Goal: Task Accomplishment & Management: Complete application form

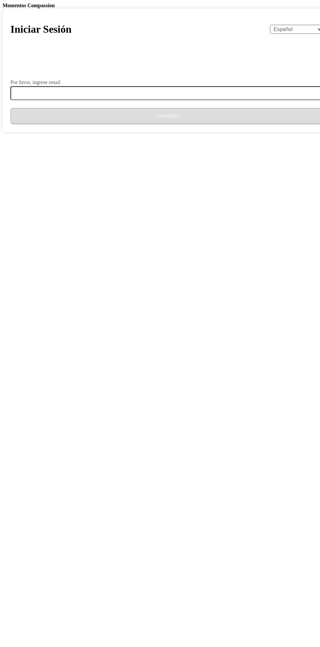
select select "es"
click at [60, 85] on label "Por favor, ingrese email" at bounding box center [35, 82] width 50 height 5
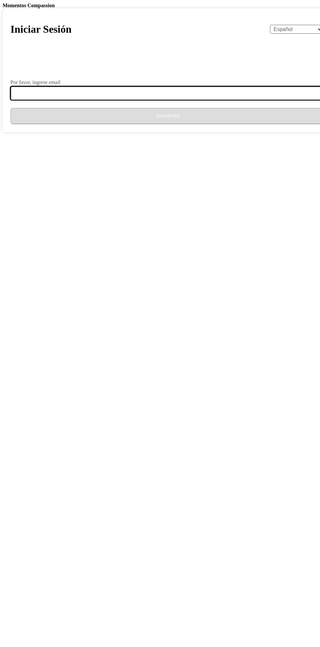
click at [121, 100] on input "Por favor, ingrese email" at bounding box center [171, 93] width 323 height 14
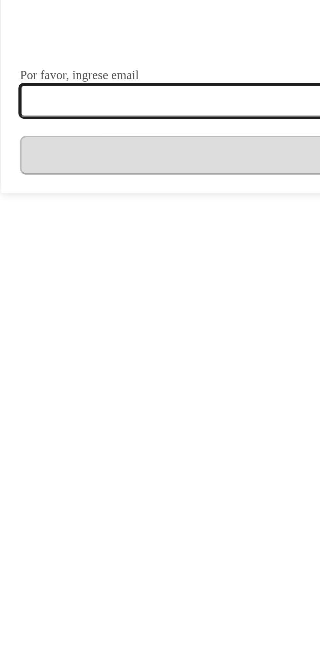
type input "[EMAIL_ADDRESS][DOMAIN_NAME]"
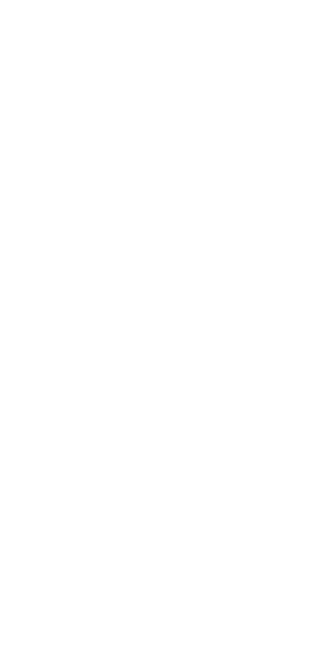
click at [210, 124] on button "Siguiente" at bounding box center [167, 116] width 315 height 16
click at [44, 129] on input "Código" at bounding box center [26, 113] width 37 height 31
type input "5"
type input "2"
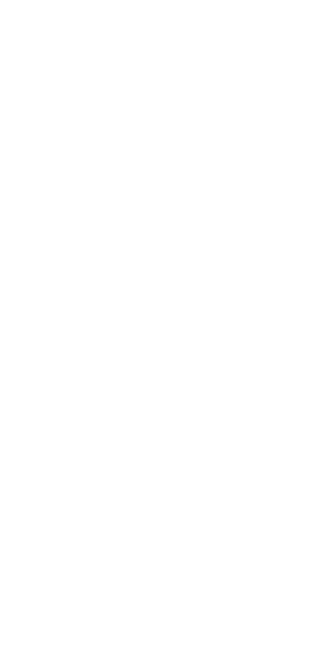
type input "3"
type input "8"
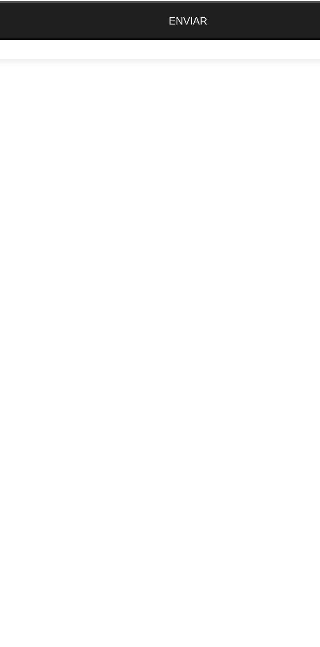
type input "3"
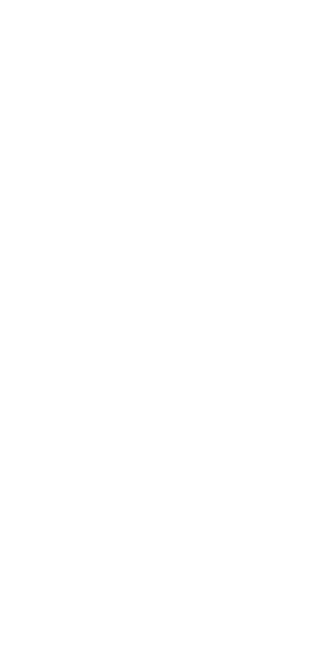
click at [178, 129] on input "3" at bounding box center [196, 113] width 37 height 31
type input "8"
type input "3"
click at [182, 150] on button "Enviar" at bounding box center [178, 142] width 295 height 16
click at [195, 48] on div "Nueva aplicación disponible Cambie a los nuevos Compassion Moments para asegura…" at bounding box center [160, 31] width 315 height 33
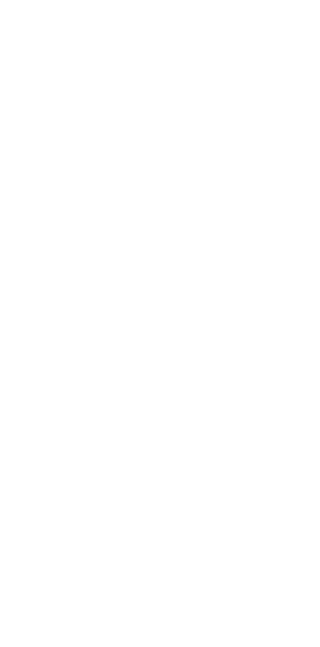
click at [173, 48] on body "Momentos Compassion Nueva aplicación disponible Cambie a los nuevos Compassion …" at bounding box center [160, 26] width 315 height 46
click at [39, 48] on button "Actualizar ahora" at bounding box center [21, 45] width 37 height 7
select select "es"
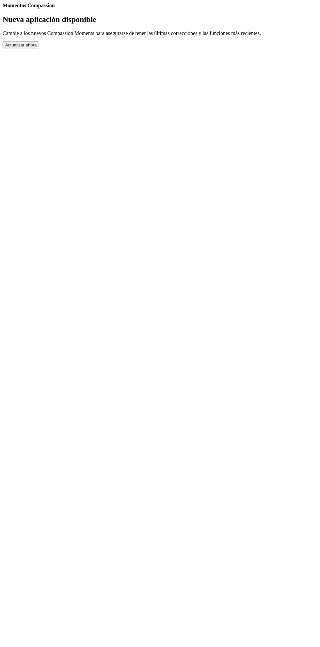
click at [39, 48] on button "Actualizar ahora" at bounding box center [21, 45] width 37 height 7
